Goal: Task Accomplishment & Management: Manage account settings

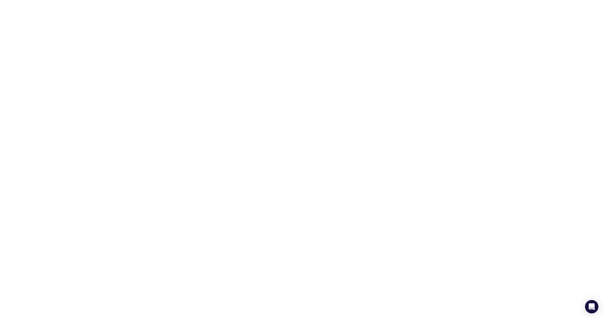
click at [147, 2] on html at bounding box center [302, 1] width 604 height 2
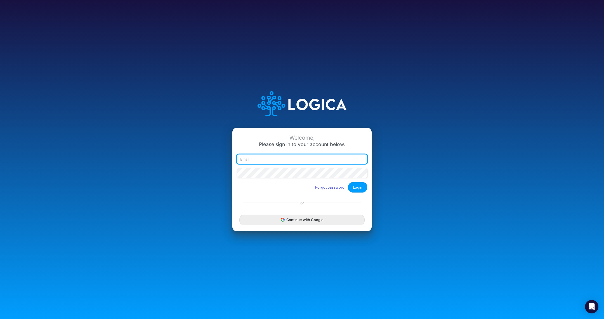
type input "[PERSON_NAME][EMAIL_ADDRESS][DOMAIN_NAME]"
click at [359, 186] on button "Login" at bounding box center [357, 187] width 19 height 10
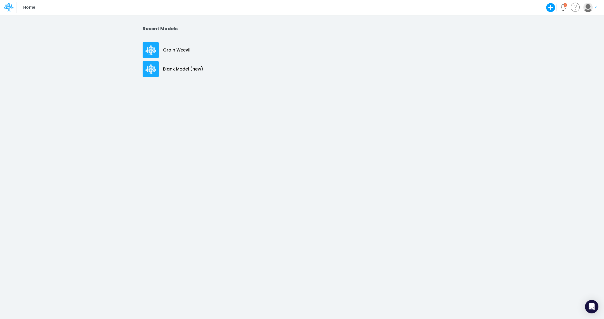
click at [588, 7] on img "button" at bounding box center [587, 7] width 9 height 9
click at [571, 18] on button "My profile settings" at bounding box center [567, 20] width 60 height 9
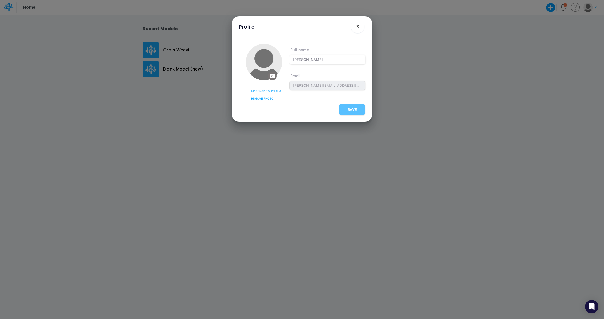
click at [358, 27] on span "×" at bounding box center [358, 26] width 4 height 7
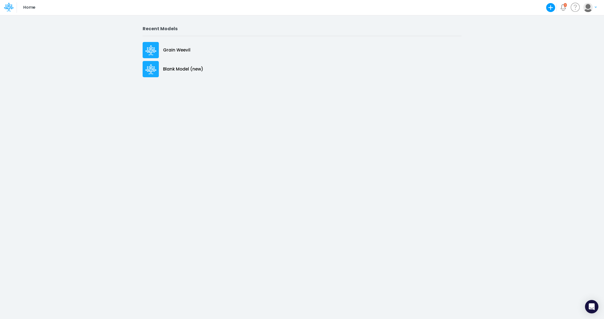
click at [596, 6] on icon "button" at bounding box center [595, 7] width 2 height 3
click at [576, 7] on icon at bounding box center [575, 7] width 11 height 11
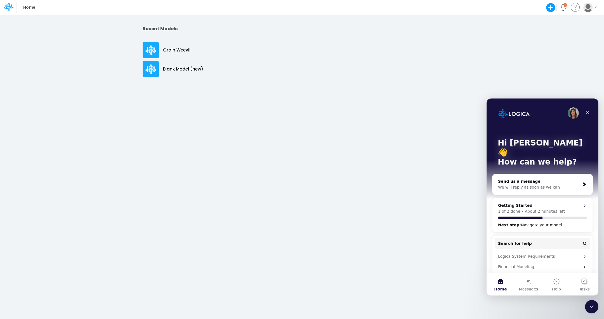
click at [564, 9] on icon "Notifications" at bounding box center [563, 6] width 5 height 5
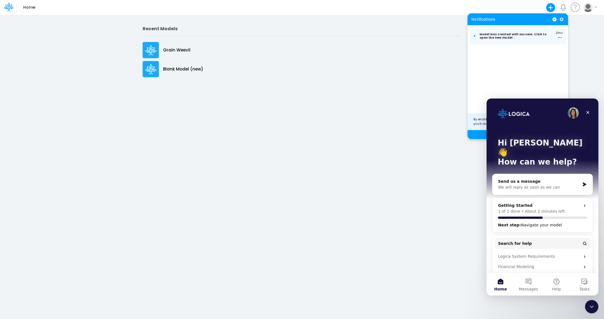
click at [561, 20] on icon "Notification preferences" at bounding box center [561, 19] width 5 height 5
click at [585, 114] on icon "Close" at bounding box center [587, 112] width 4 height 4
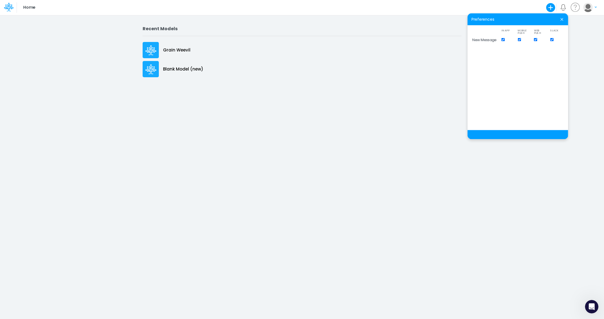
click at [7, 9] on icon at bounding box center [6, 8] width 3 height 5
